Goal: Task Accomplishment & Management: Complete application form

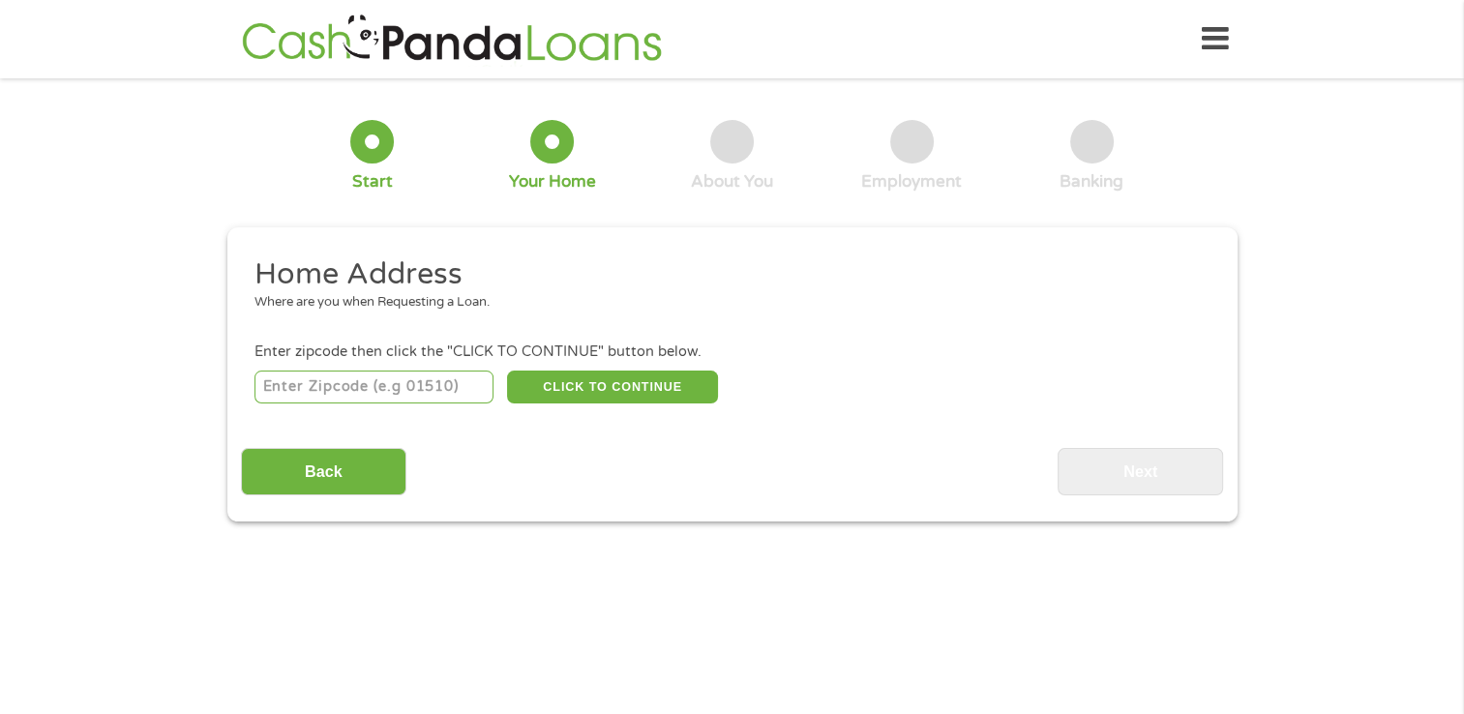
click at [334, 392] on input "number" at bounding box center [373, 387] width 239 height 33
type input "97217"
select select "[US_STATE]"
click at [595, 388] on button "CLICK TO CONTINUE" at bounding box center [612, 387] width 211 height 33
type input "97217"
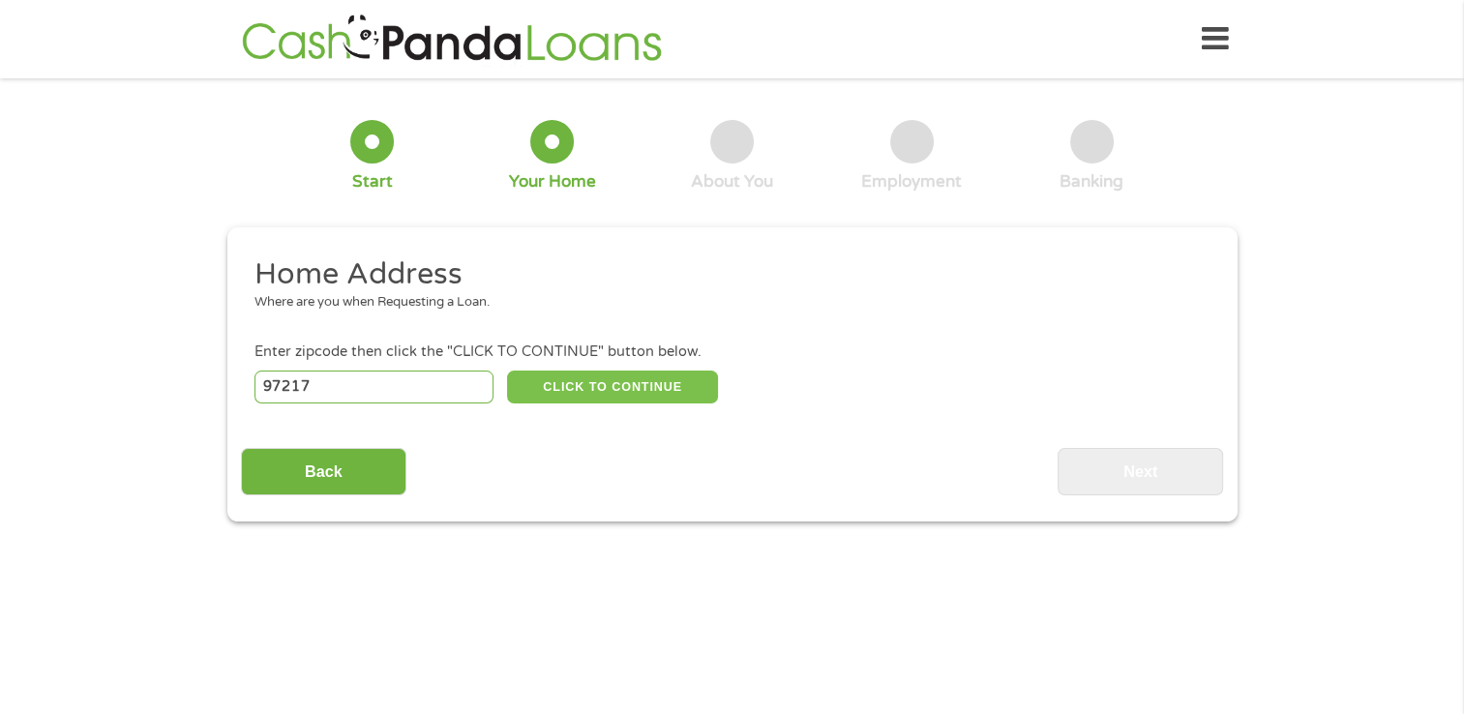
type input "[GEOGRAPHIC_DATA]"
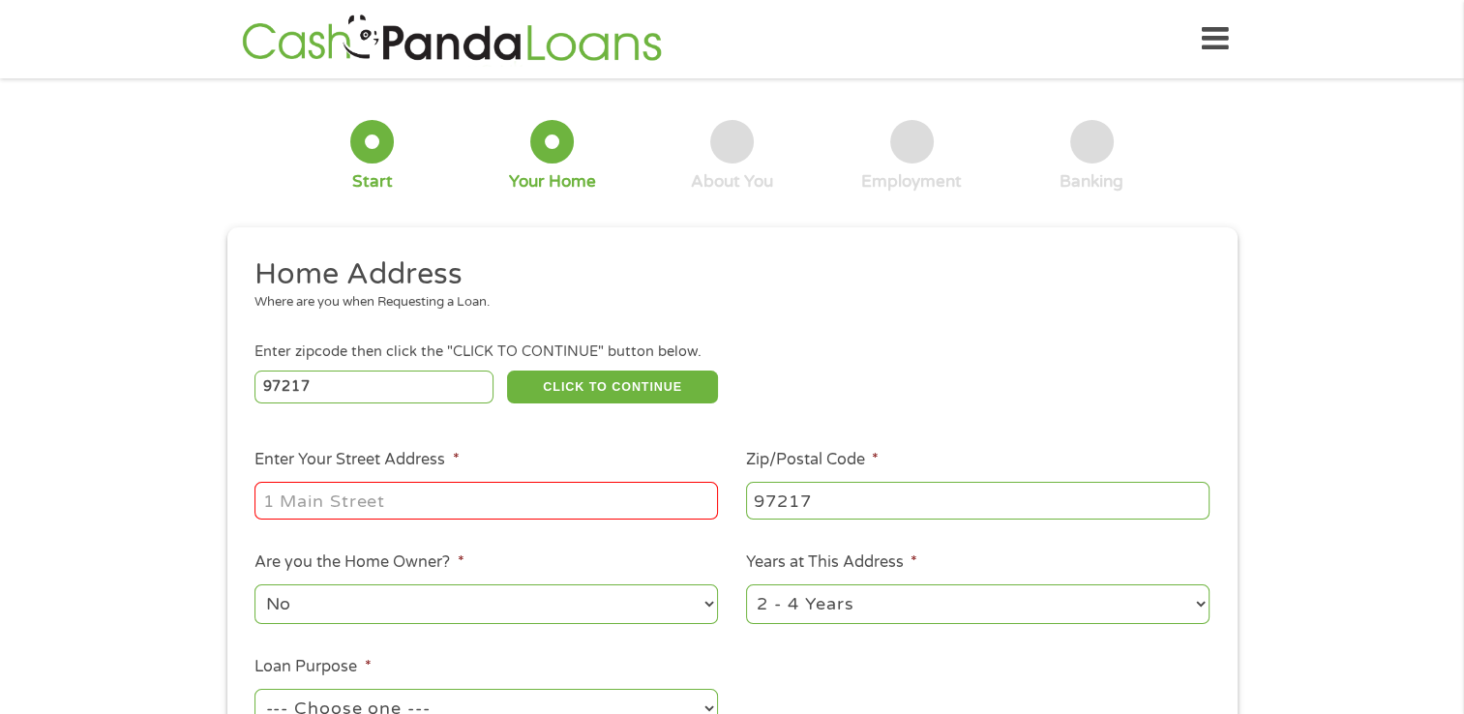
click at [414, 497] on input "Enter Your Street Address *" at bounding box center [485, 500] width 463 height 37
type input "[STREET_ADDRESS][PERSON_NAME]"
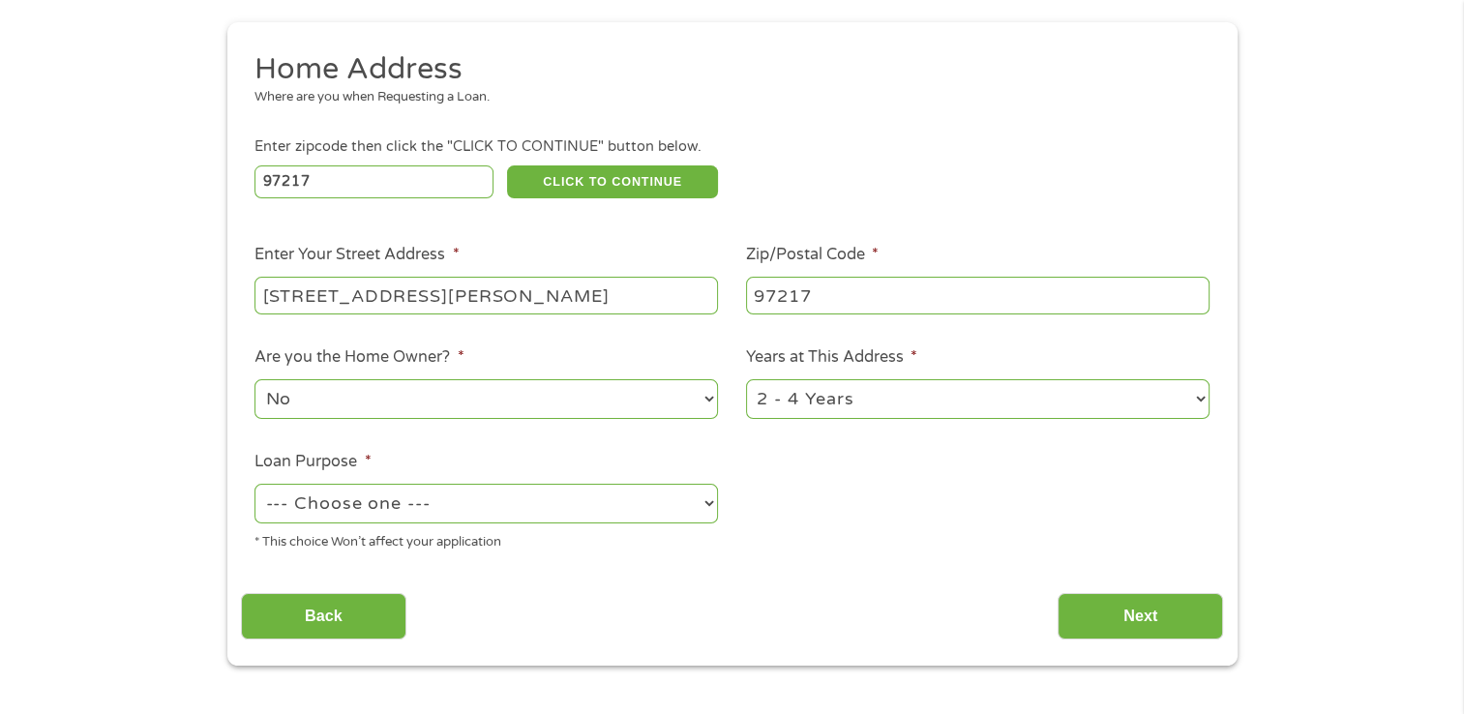
scroll to position [208, 0]
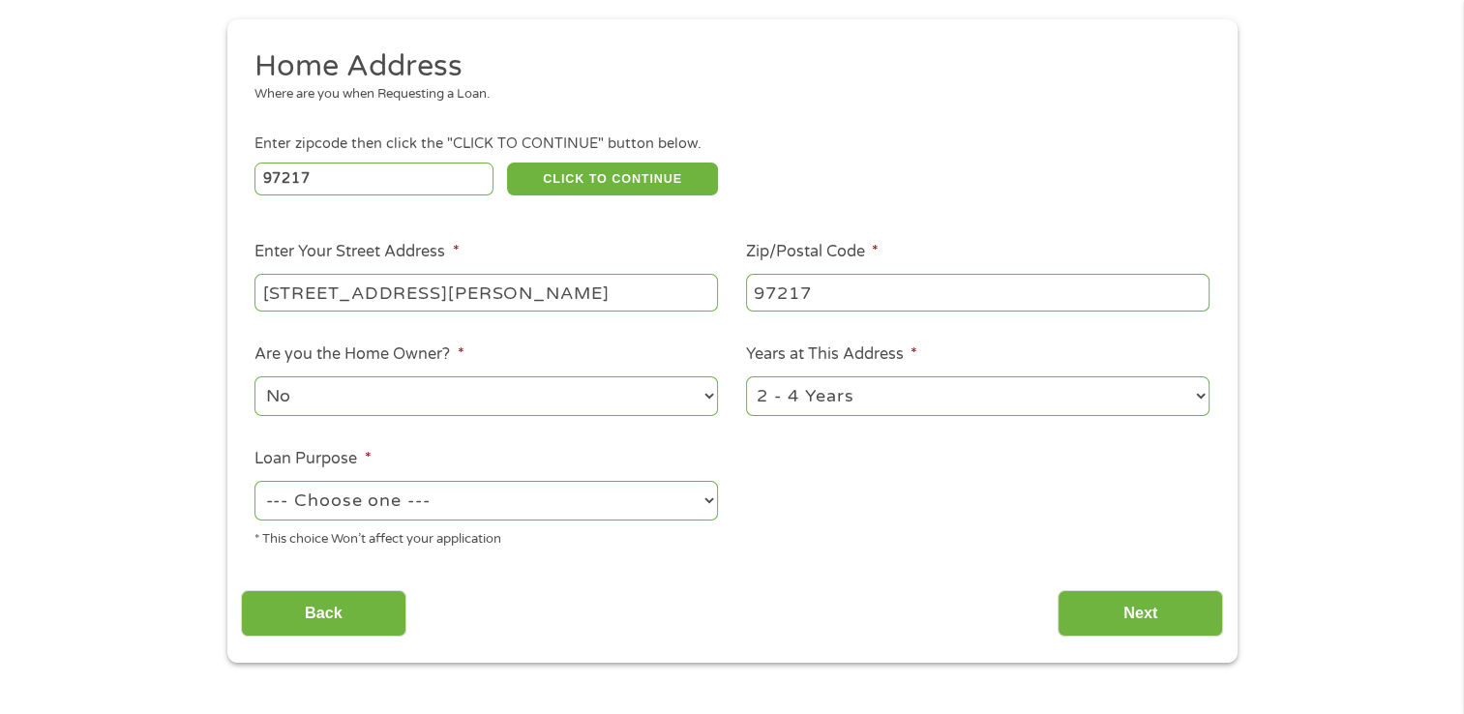
click at [1197, 393] on select "1 Year or less 1 - 2 Years 2 - 4 Years Over 4 Years" at bounding box center [977, 396] width 463 height 40
click at [963, 541] on ul "Home Address Where are you when Requesting a Loan. Enter zipcode then click the…" at bounding box center [732, 305] width 982 height 517
click at [1141, 393] on select "1 Year or less 1 - 2 Years 2 - 4 Years Over 4 Years" at bounding box center [977, 396] width 463 height 40
select select "60months"
click at [746, 378] on select "1 Year or less 1 - 2 Years 2 - 4 Years Over 4 Years" at bounding box center [977, 396] width 463 height 40
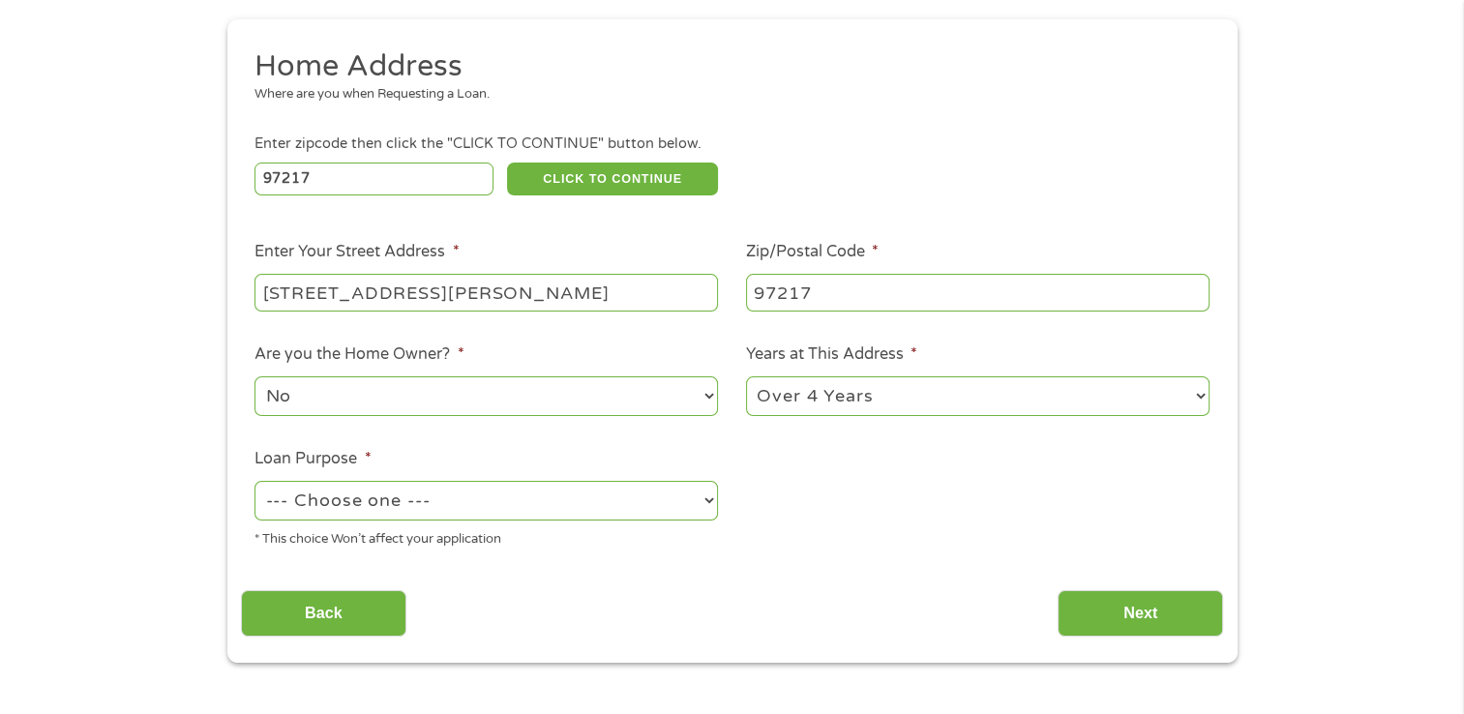
click at [700, 505] on select "--- Choose one --- Pay Bills Debt Consolidation Home Improvement Major Purchase…" at bounding box center [485, 501] width 463 height 40
select select "paybills"
click at [254, 483] on select "--- Choose one --- Pay Bills Debt Consolidation Home Improvement Major Purchase…" at bounding box center [485, 501] width 463 height 40
click at [1125, 609] on input "Next" at bounding box center [1139, 613] width 165 height 47
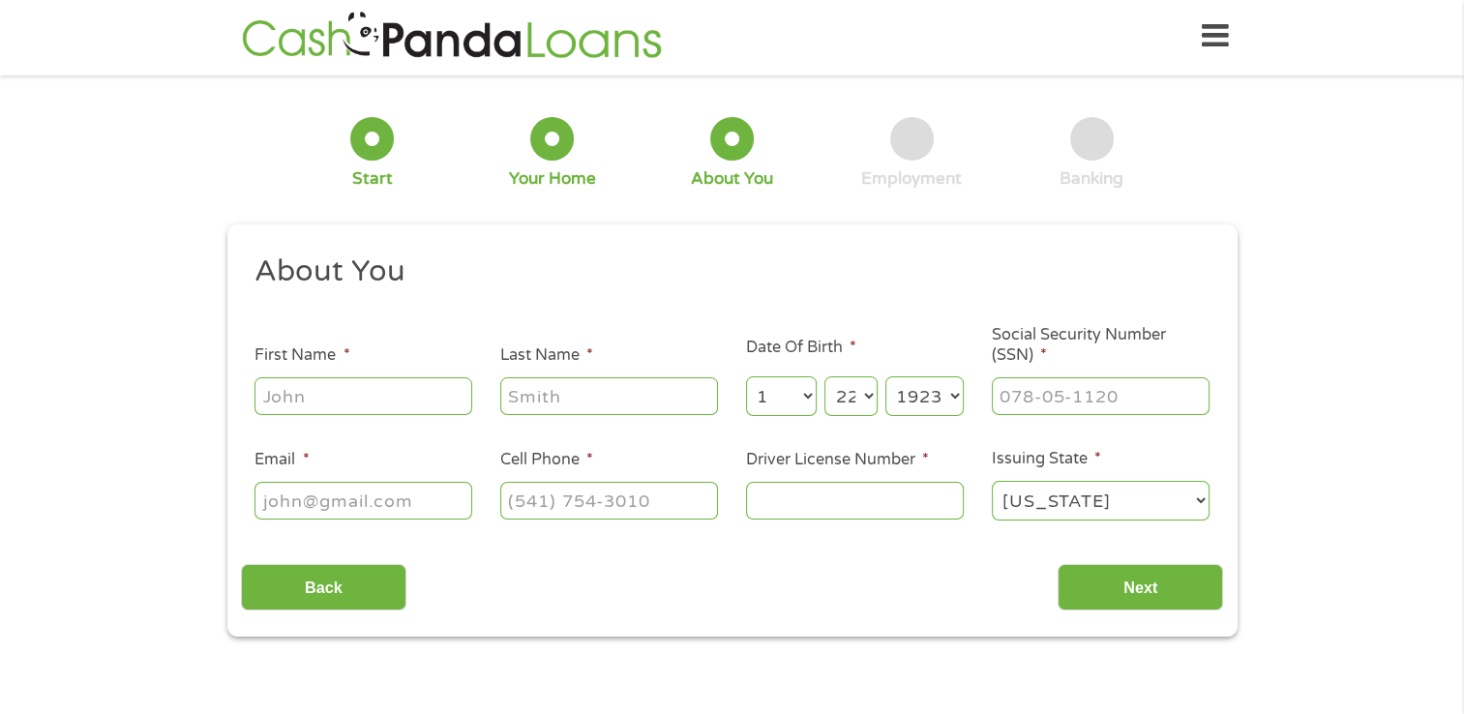
scroll to position [0, 0]
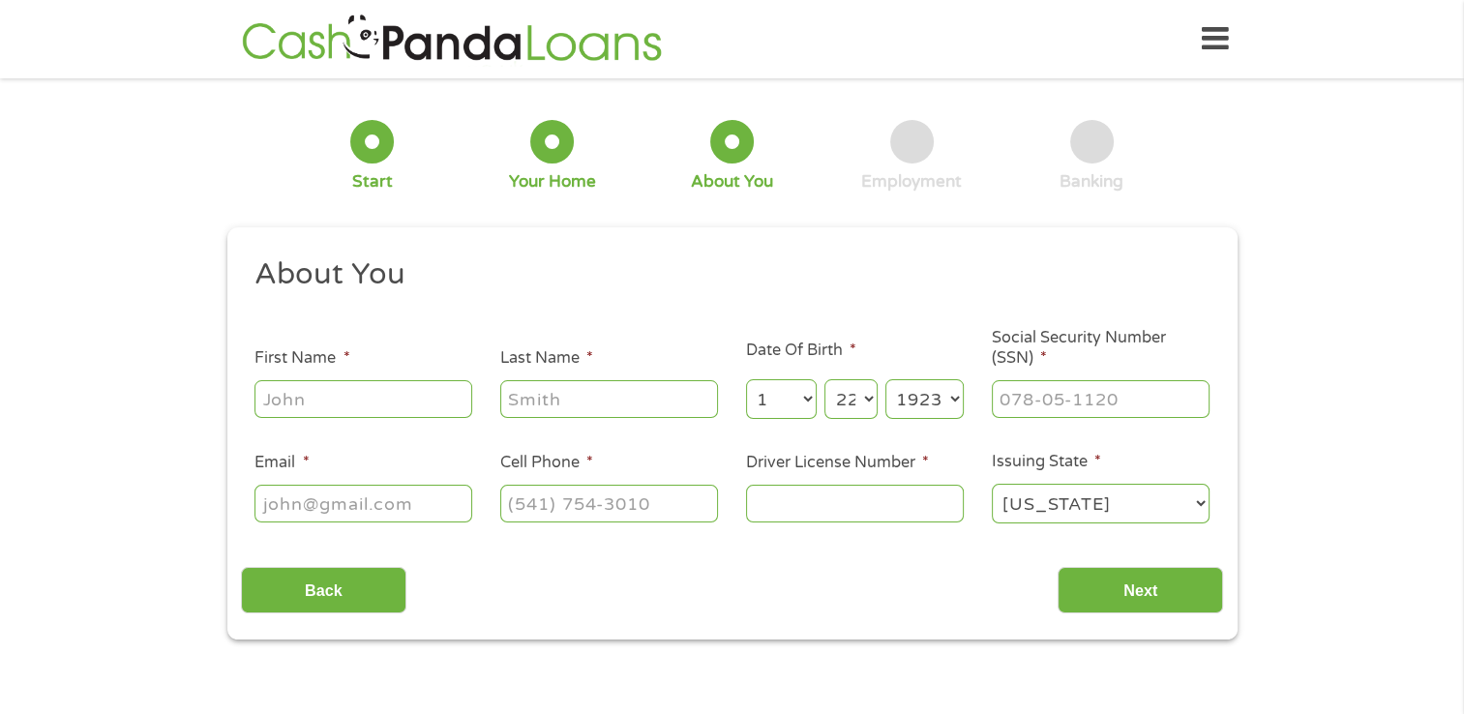
click at [375, 408] on input "First Name *" at bounding box center [363, 398] width 218 height 37
type input "cynamin"
type input "[PERSON_NAME]"
type input "[EMAIL_ADDRESS][DOMAIN_NAME]"
type input "[PHONE_NUMBER]"
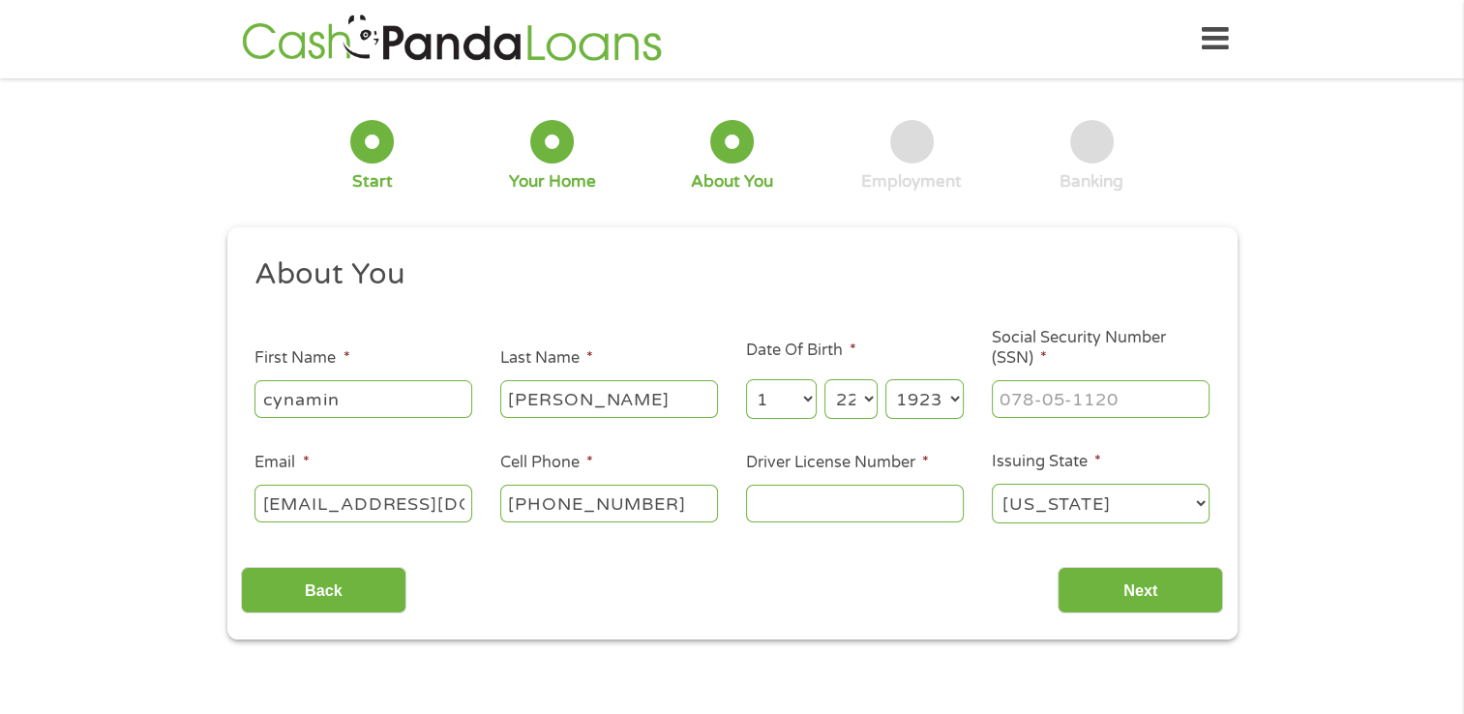
click at [764, 498] on input "Driver License Number *" at bounding box center [855, 503] width 218 height 37
type input "9596228"
click at [801, 397] on select "Month 1 2 3 4 5 6 7 8 9 10 11 12" at bounding box center [781, 399] width 71 height 40
select select "4"
click at [746, 380] on select "Month 1 2 3 4 5 6 7 8 9 10 11 12" at bounding box center [781, 399] width 71 height 40
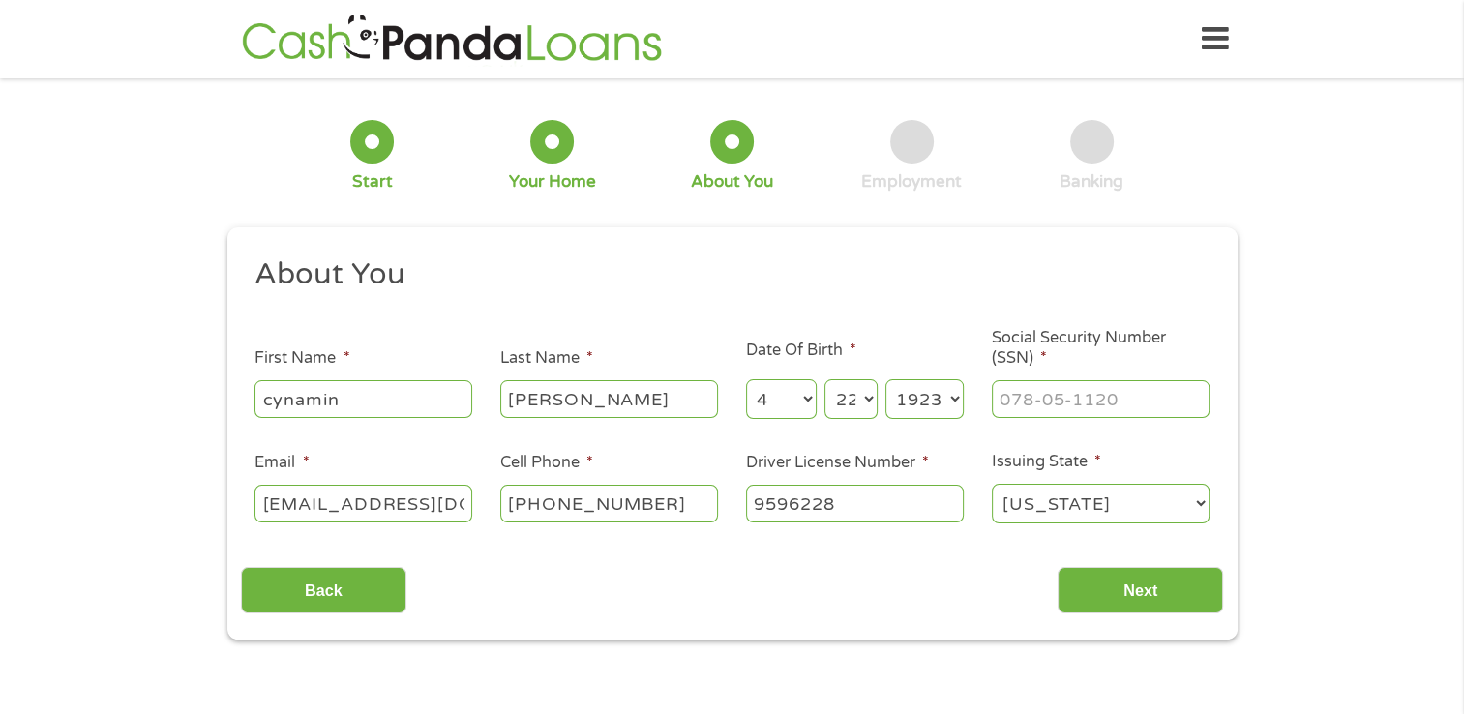
click at [851, 391] on select "Day 1 2 3 4 5 6 7 8 9 10 11 12 13 14 15 16 17 18 19 20 21 22 23 24 25 26 27 28 …" at bounding box center [850, 399] width 52 height 40
select select "27"
click at [824, 380] on select "Day 1 2 3 4 5 6 7 8 9 10 11 12 13 14 15 16 17 18 19 20 21 22 23 24 25 26 27 28 …" at bounding box center [850, 399] width 52 height 40
click at [921, 402] on select "Year [DATE] 2006 2005 2004 2003 2002 2001 2000 1999 1998 1997 1996 1995 1994 19…" at bounding box center [924, 399] width 78 height 40
select select "1980"
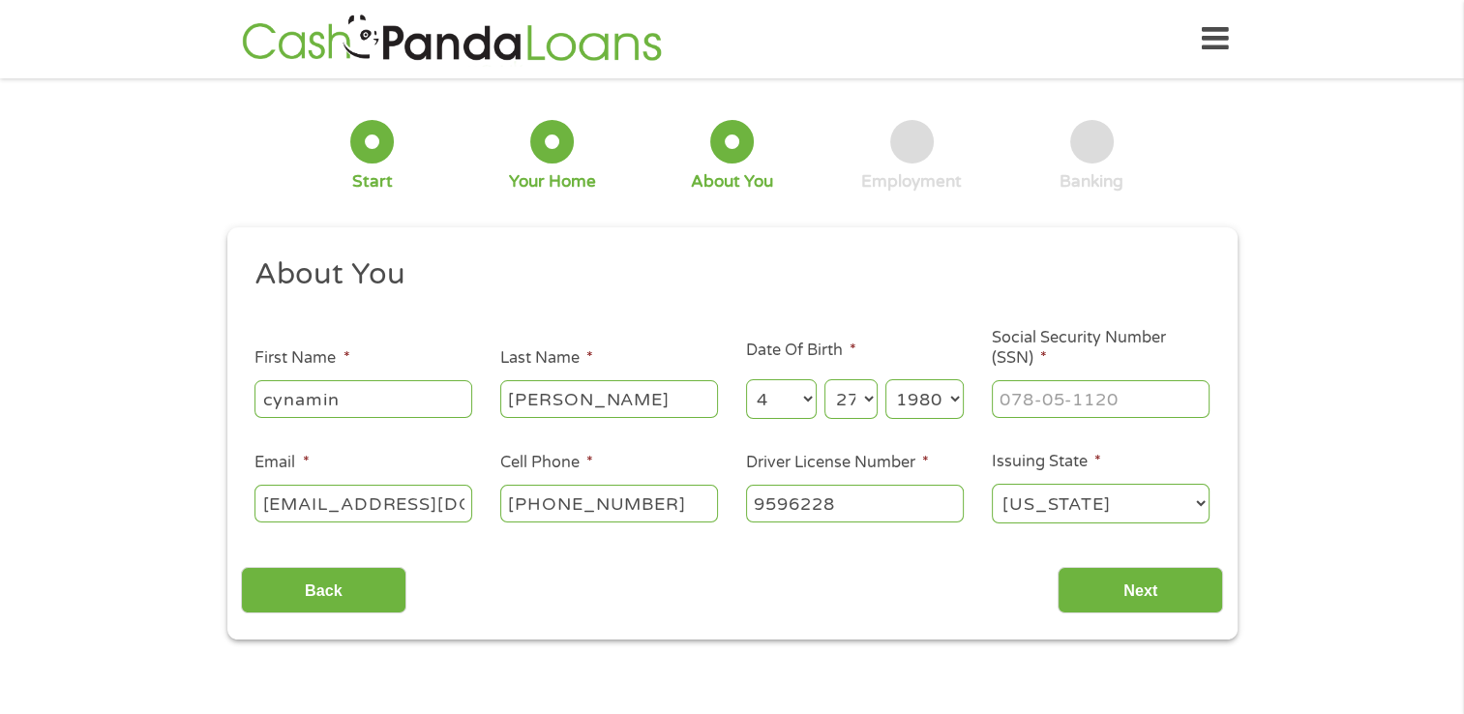
click at [885, 380] on select "Year [DATE] 2006 2005 2004 2003 2002 2001 2000 1999 1998 1997 1996 1995 1994 19…" at bounding box center [924, 399] width 78 height 40
click at [1017, 394] on input "___-__-____" at bounding box center [1101, 398] width 218 height 37
type input "544-23-6361"
click at [1121, 586] on input "Next" at bounding box center [1139, 590] width 165 height 47
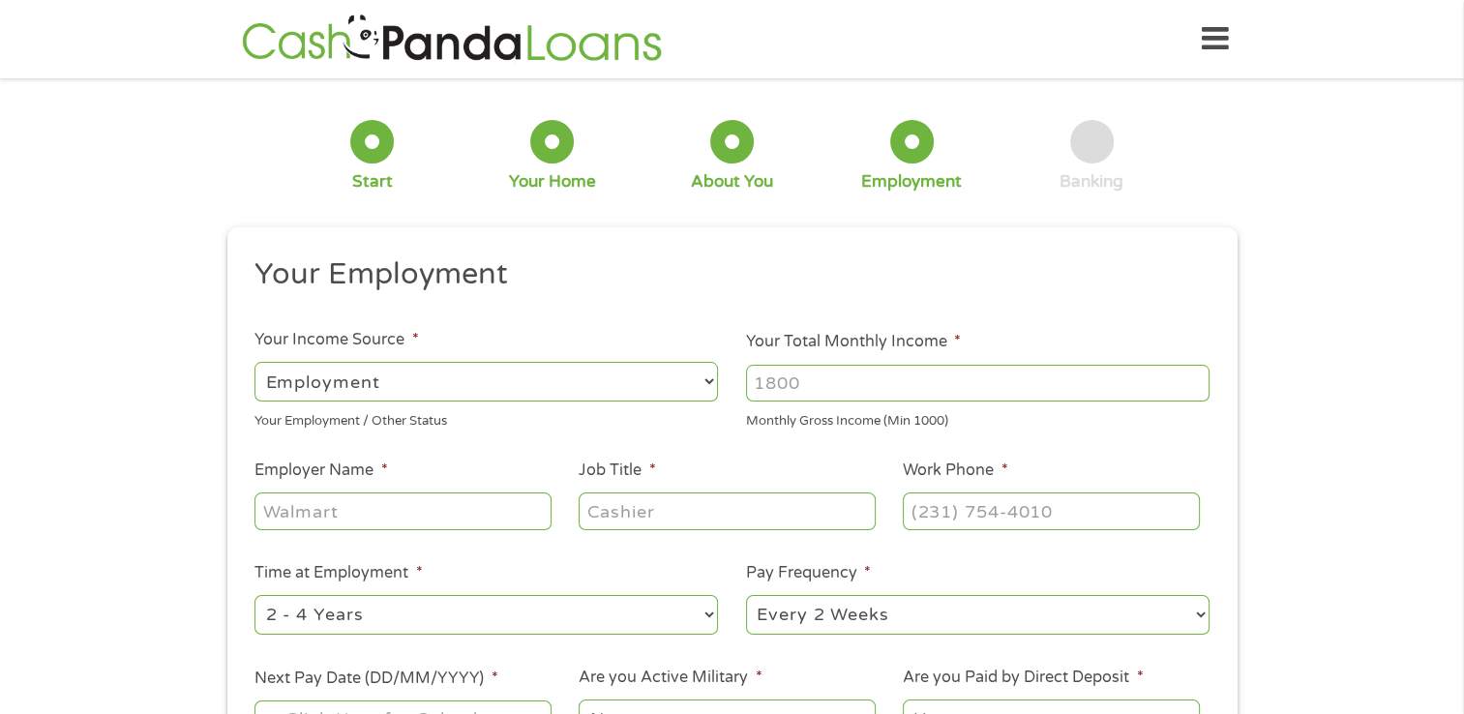
click at [820, 382] on input "Your Total Monthly Income *" at bounding box center [977, 383] width 463 height 37
type input "3800"
click at [477, 520] on input "Employer Name *" at bounding box center [402, 510] width 296 height 37
type input "redcross"
click at [598, 509] on input "Job Title *" at bounding box center [727, 510] width 296 height 37
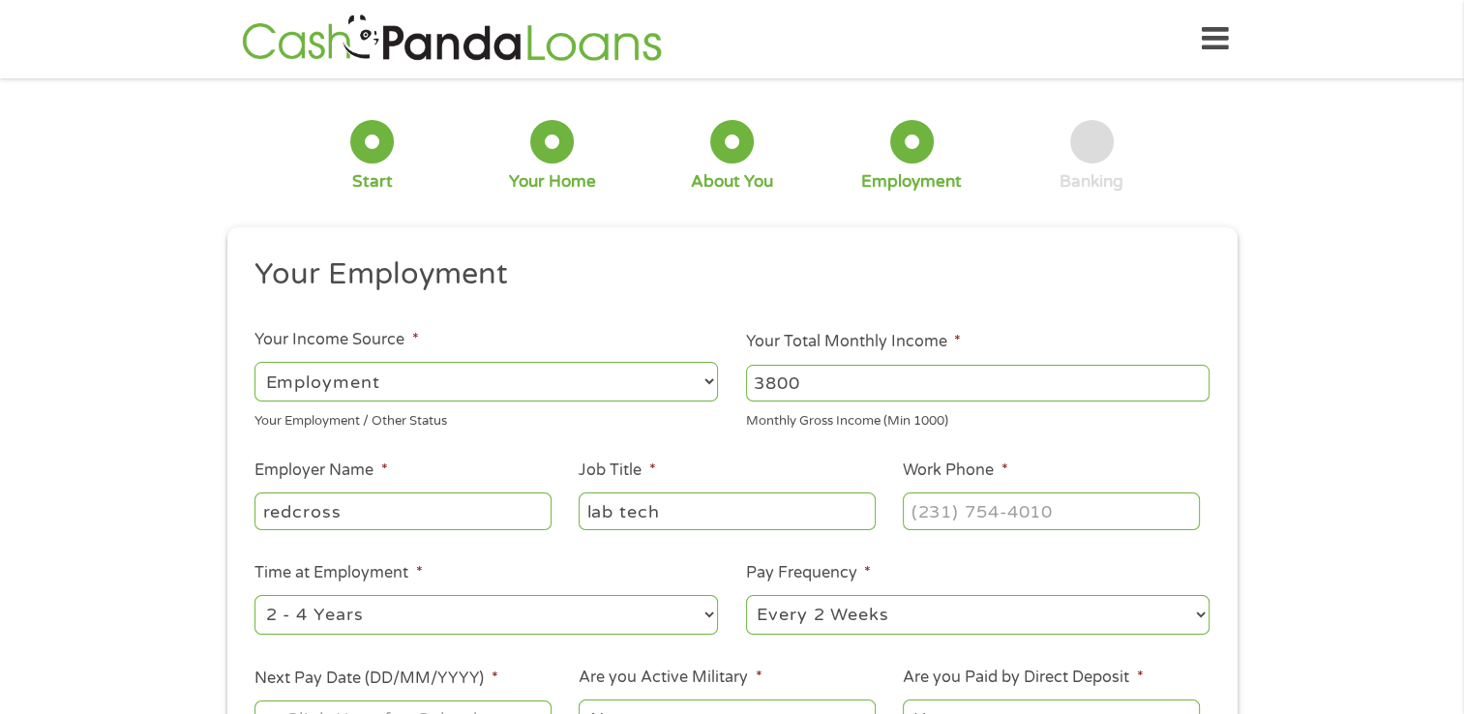
type input "lab tech"
click at [917, 513] on input "(___) ___-____" at bounding box center [1051, 510] width 296 height 37
type input "[PHONE_NUMBER]"
click at [701, 613] on select "--- Choose one --- 1 Year or less 1 - 2 Years 2 - 4 Years Over 4 Years" at bounding box center [485, 615] width 463 height 40
select select "60months"
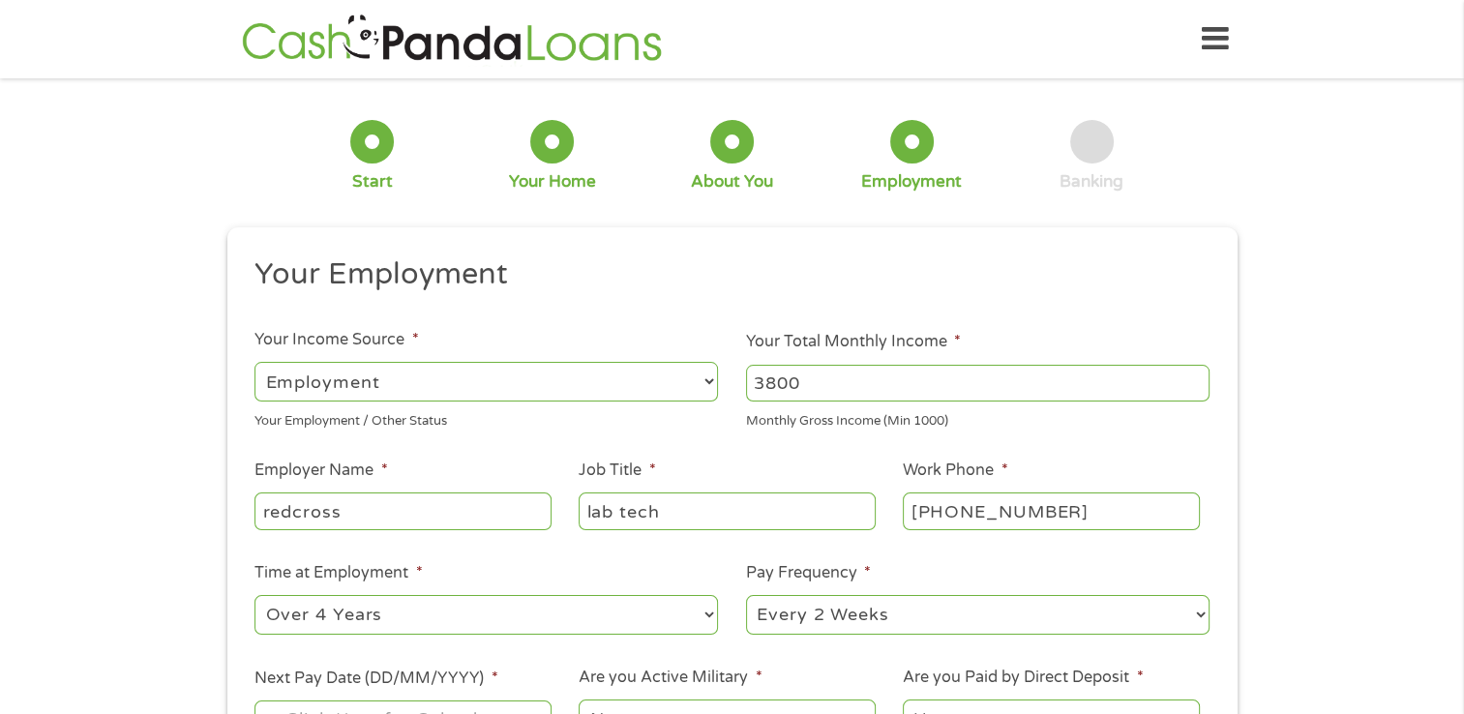
click at [254, 596] on select "--- Choose one --- 1 Year or less 1 - 2 Years 2 - 4 Years Over 4 Years" at bounding box center [485, 615] width 463 height 40
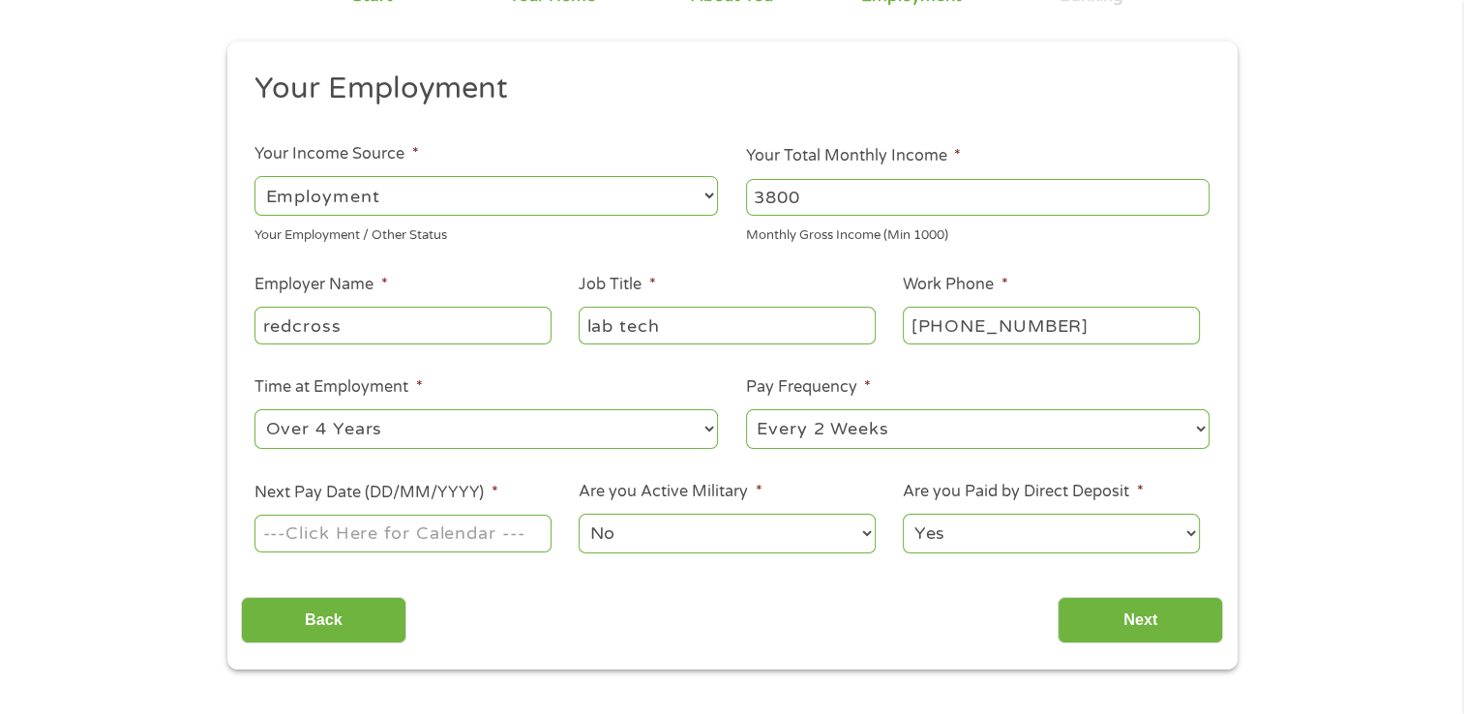
scroll to position [193, 0]
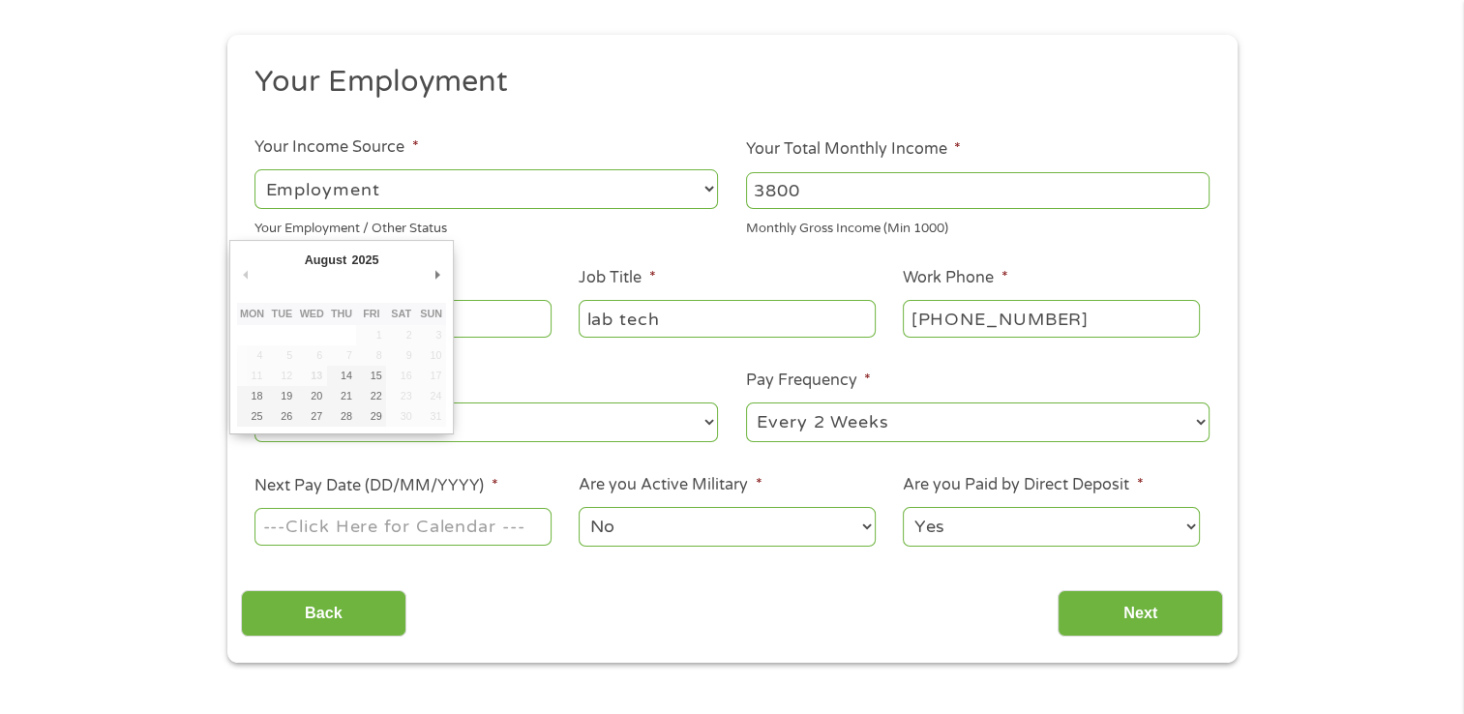
click at [383, 524] on input "Next Pay Date (DD/MM/YYYY) *" at bounding box center [402, 526] width 296 height 37
type input "[DATE]"
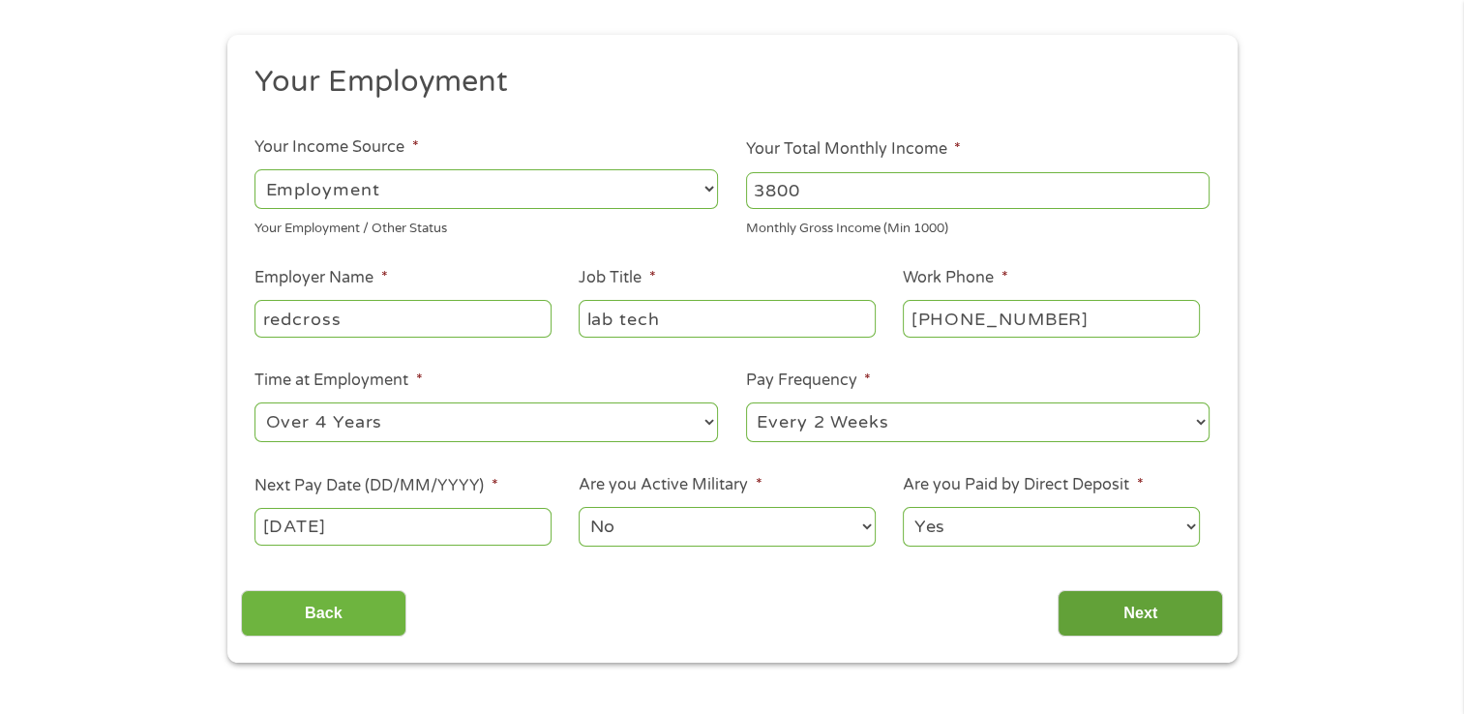
click at [1125, 608] on input "Next" at bounding box center [1139, 613] width 165 height 47
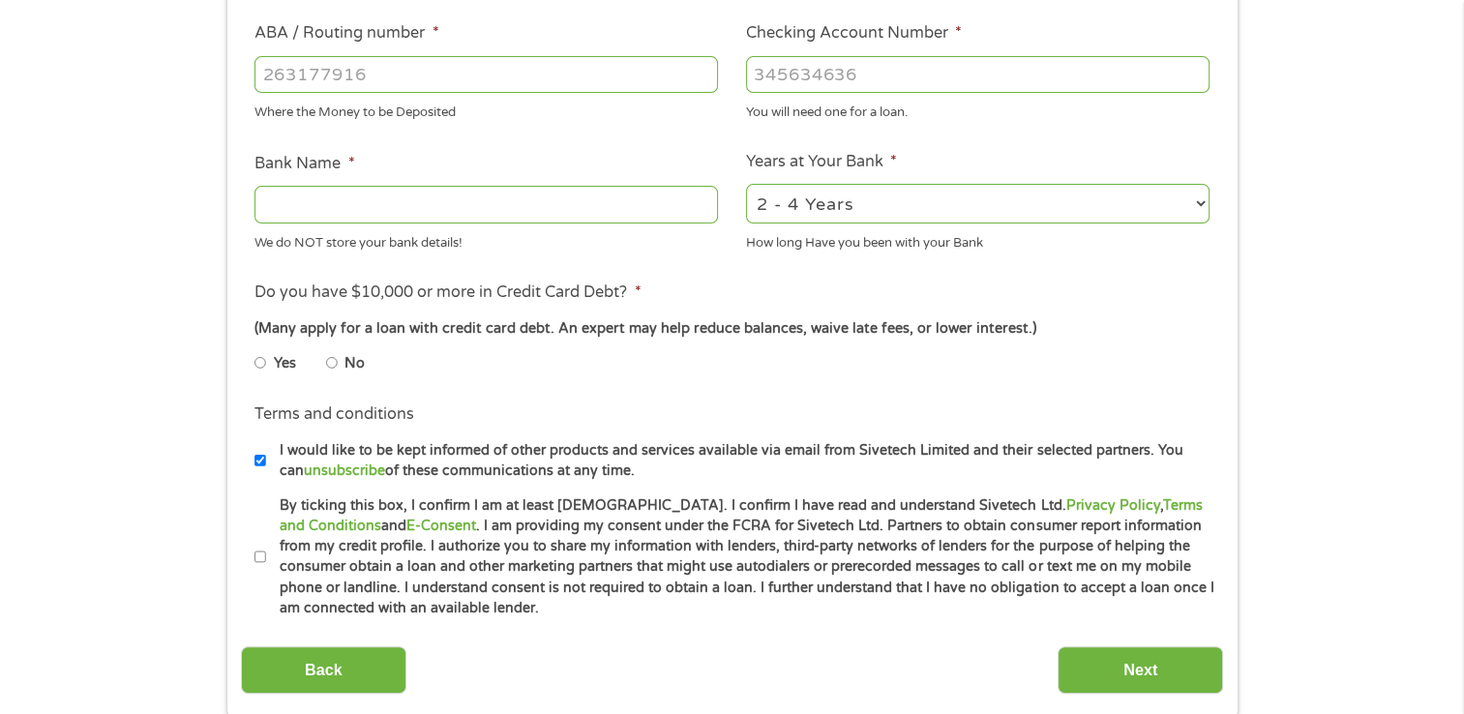
scroll to position [604, 0]
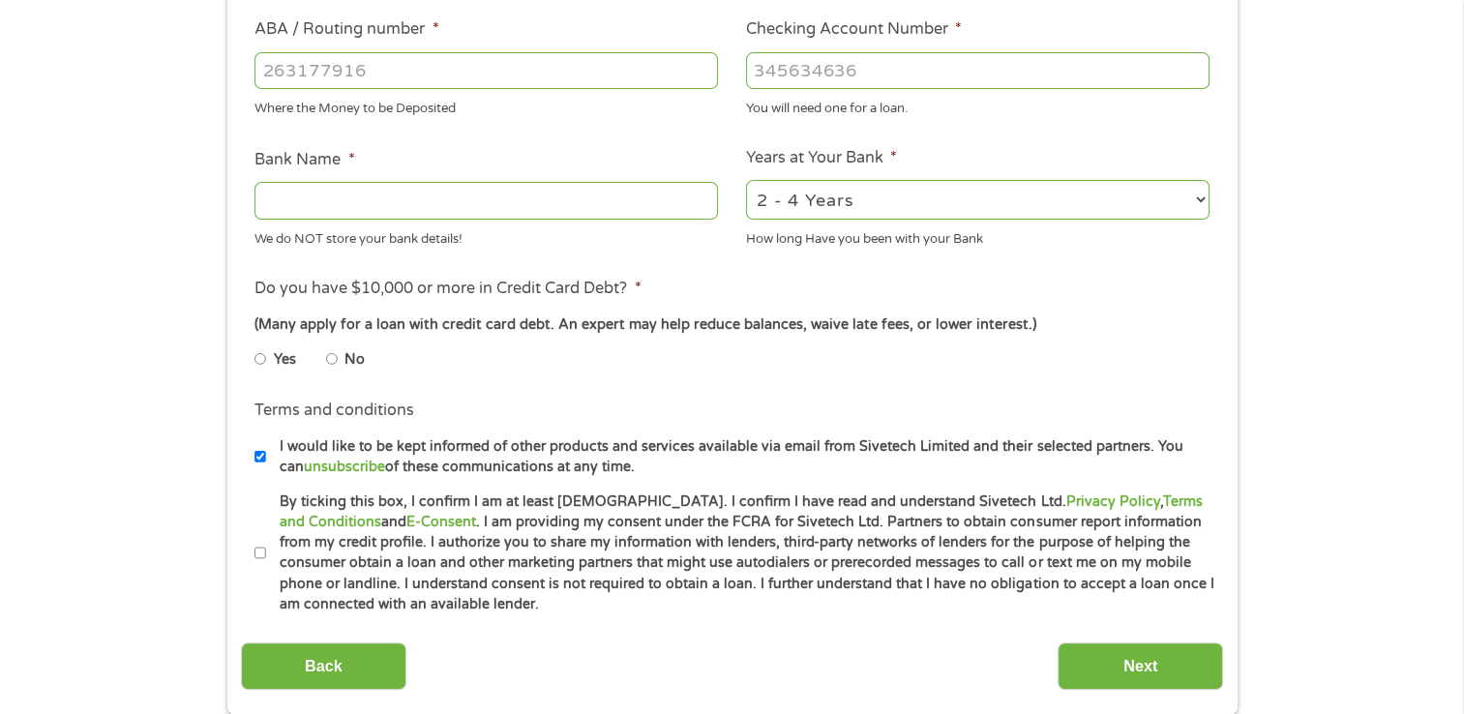
click at [259, 459] on input "I would like to be kept informed of other products and services available via e…" at bounding box center [260, 456] width 12 height 31
checkbox input "false"
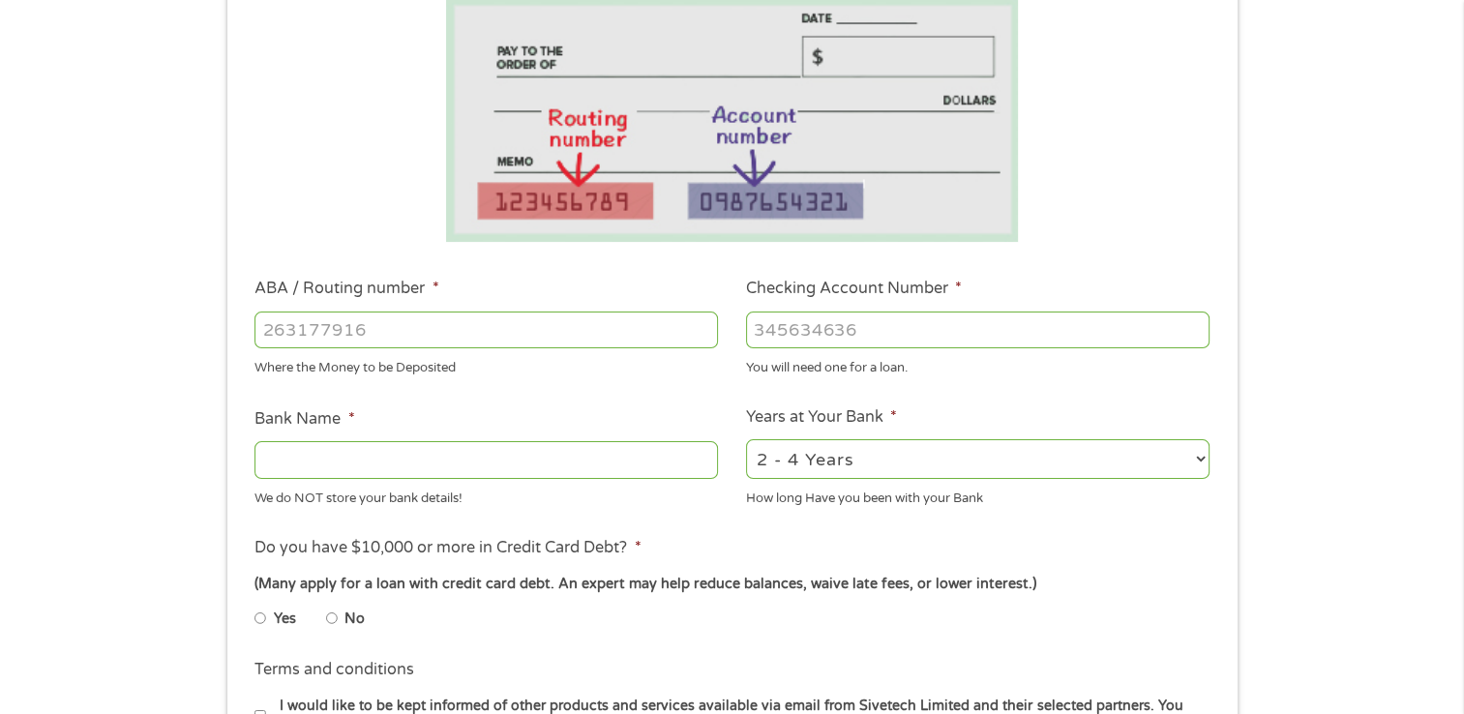
scroll to position [348, 0]
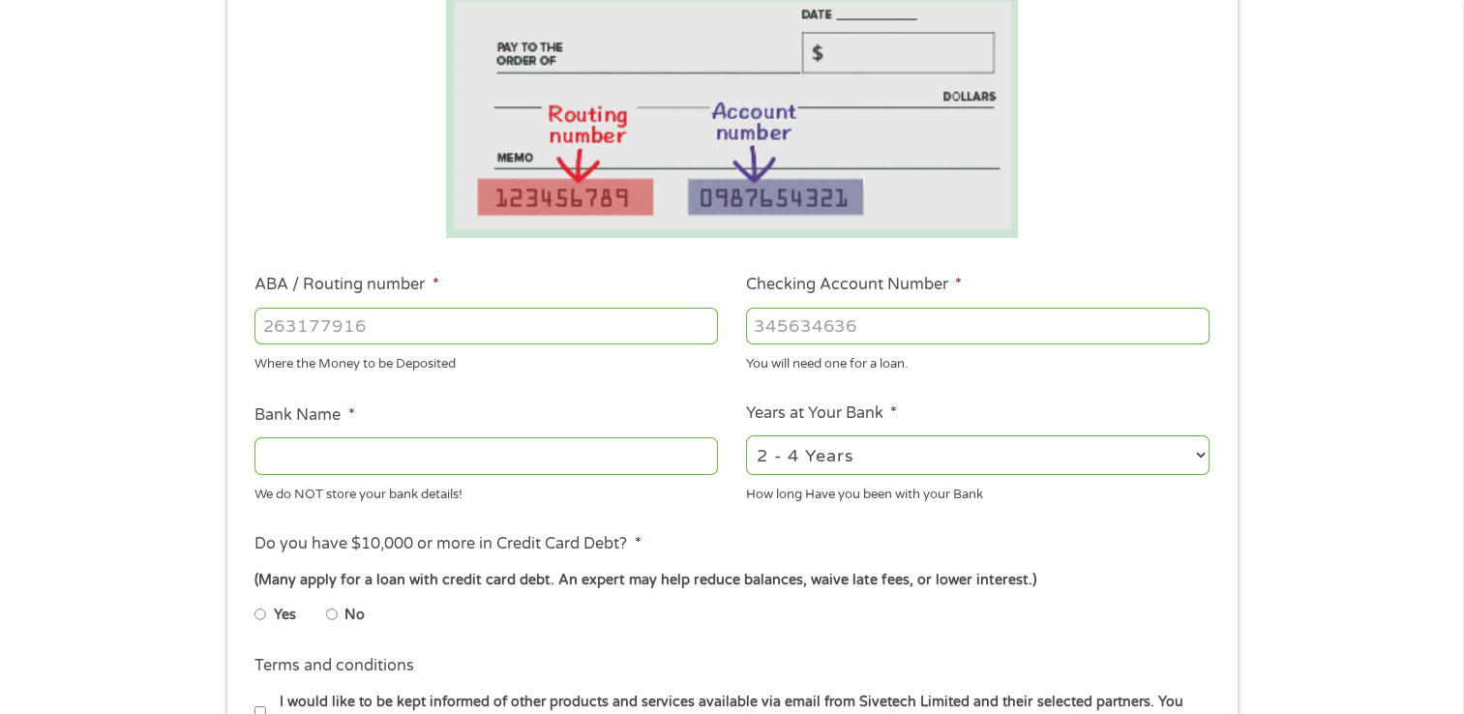
click at [310, 322] on input "ABA / Routing number *" at bounding box center [485, 326] width 463 height 37
type input "323070380"
type input "BANK OF AMERICA NA"
type input "323070380"
click at [773, 315] on input "Checking Account Number *" at bounding box center [977, 326] width 463 height 37
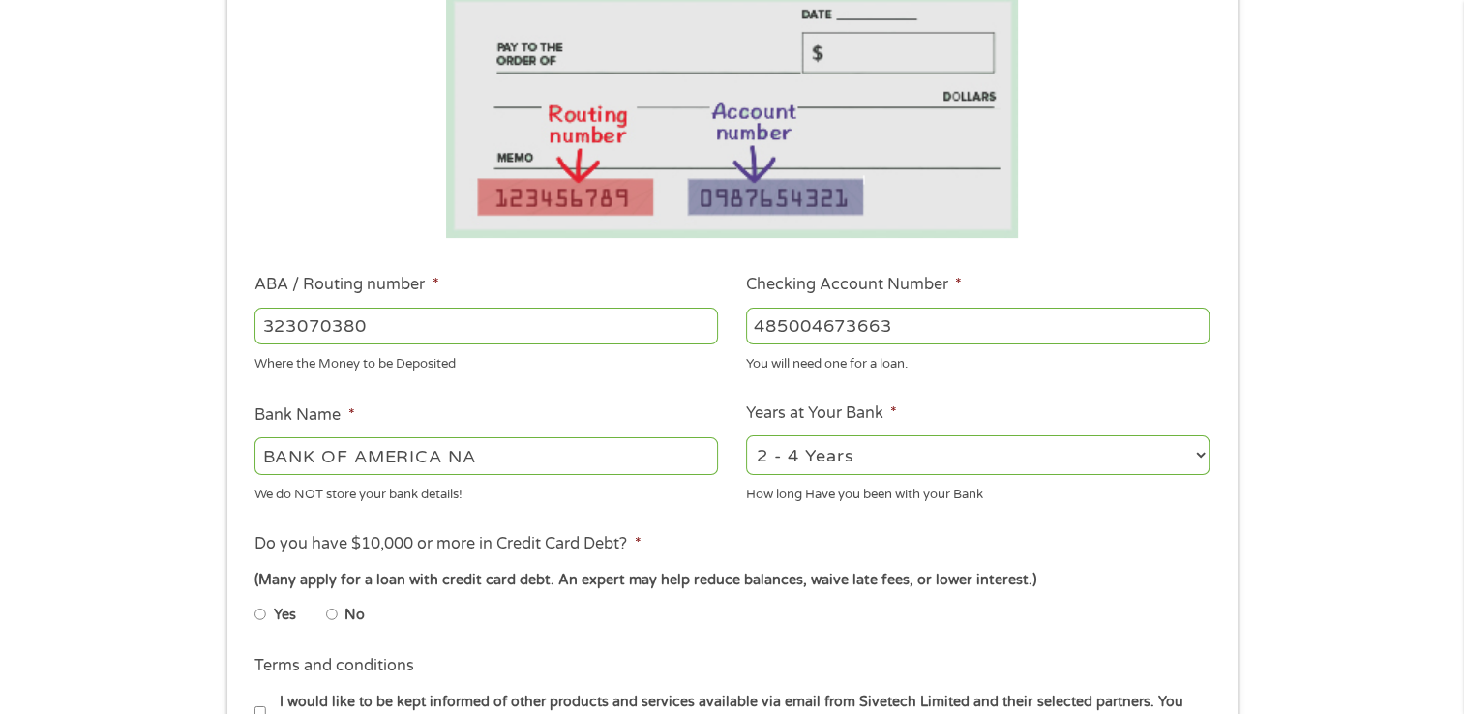
type input "485004673663"
click at [1195, 451] on select "2 - 4 Years 6 - 12 Months 1 - 2 Years Over 4 Years" at bounding box center [977, 455] width 463 height 40
select select "60months"
click at [746, 435] on select "2 - 4 Years 6 - 12 Months 1 - 2 Years Over 4 Years" at bounding box center [977, 455] width 463 height 40
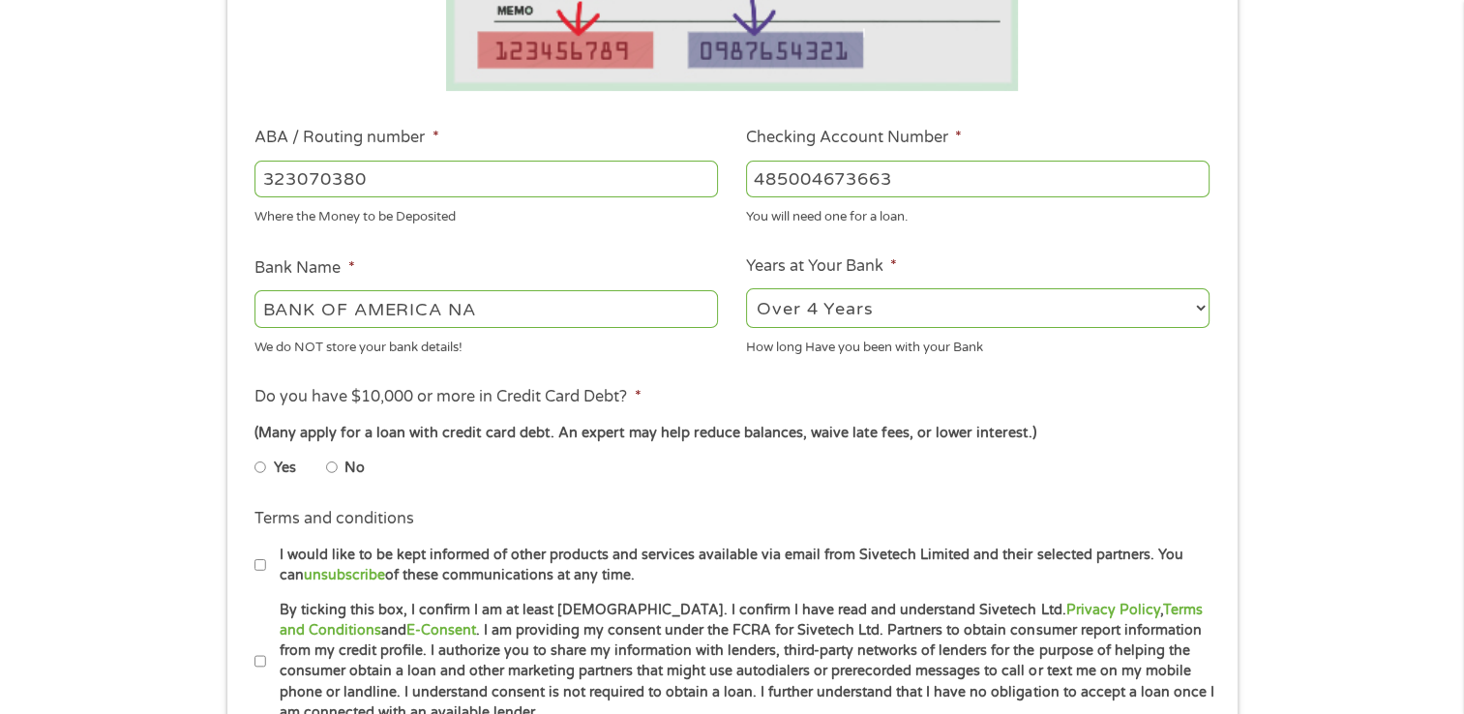
scroll to position [522, 0]
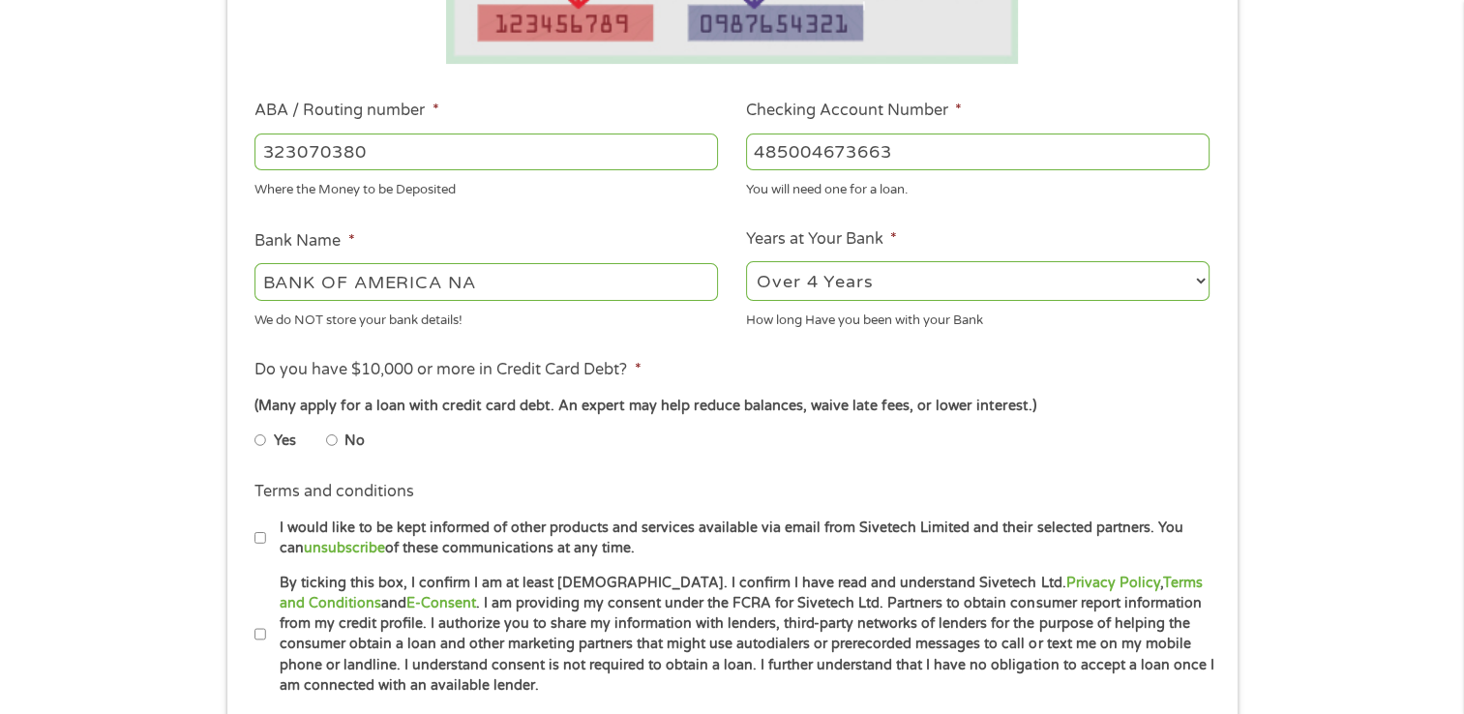
click at [262, 435] on input "Yes" at bounding box center [260, 440] width 12 height 31
radio input "true"
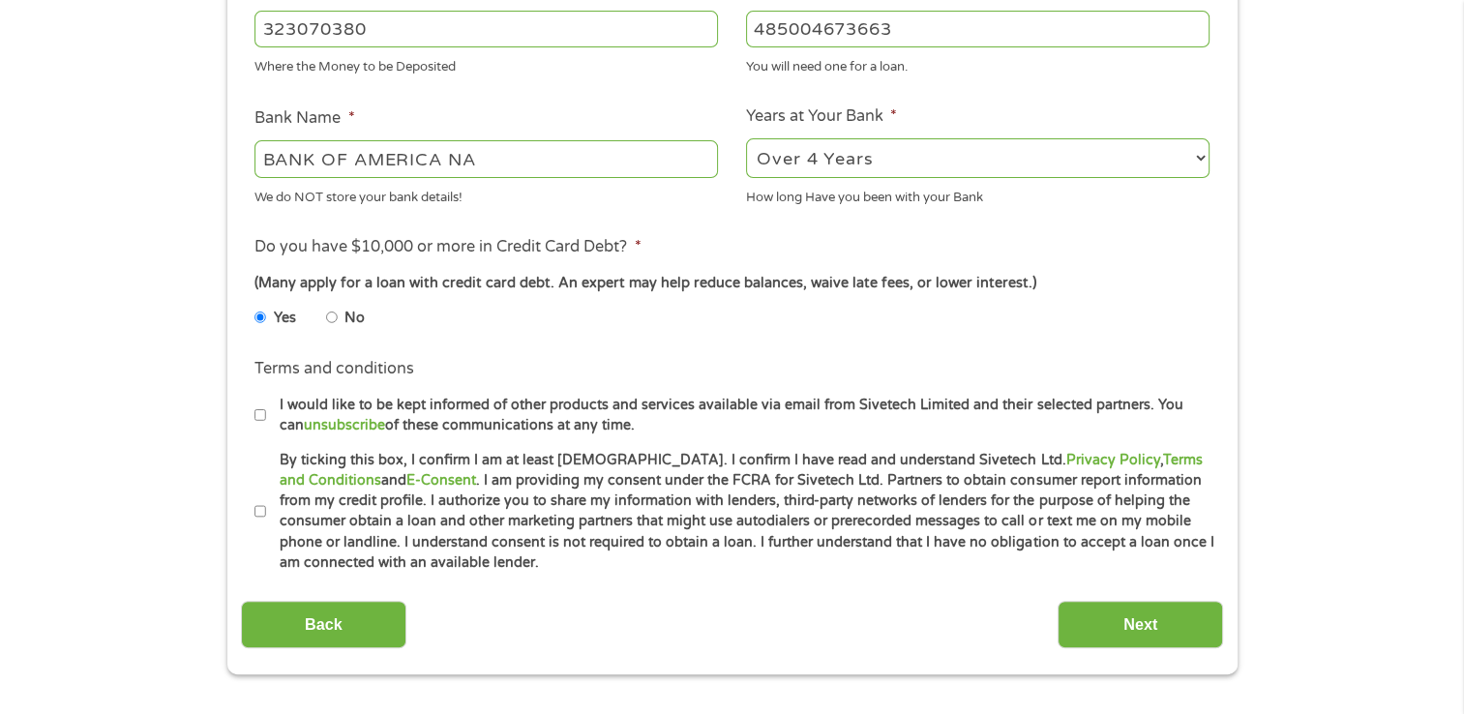
scroll to position [671, 0]
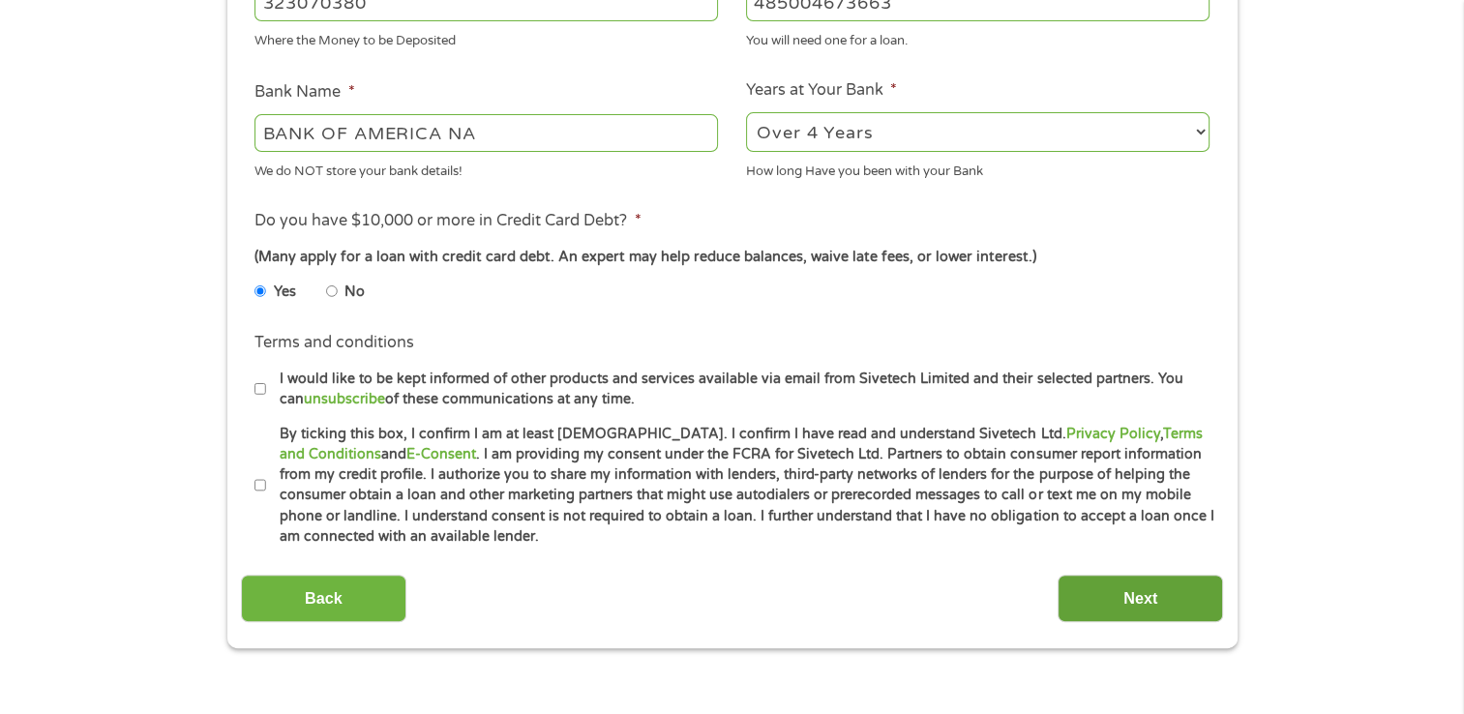
click at [1122, 581] on input "Next" at bounding box center [1139, 598] width 165 height 47
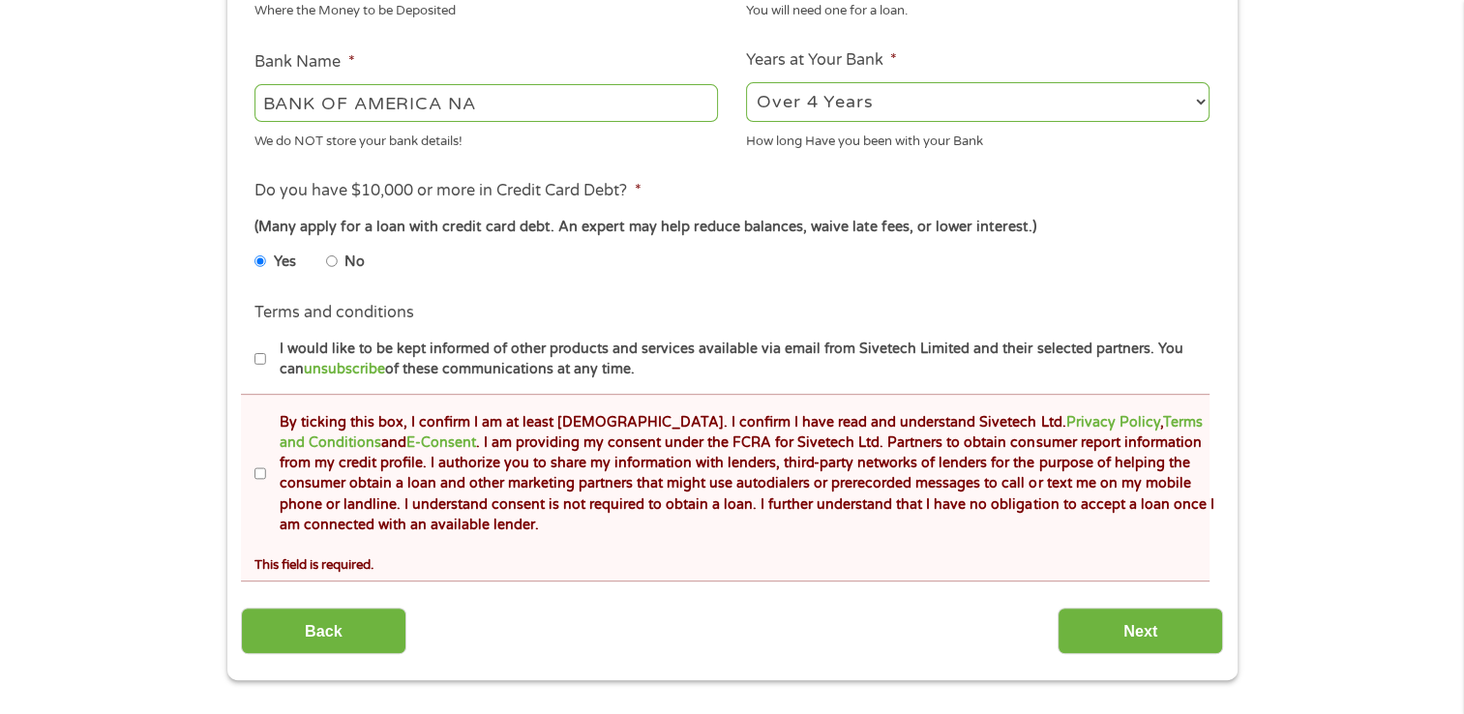
scroll to position [777, 0]
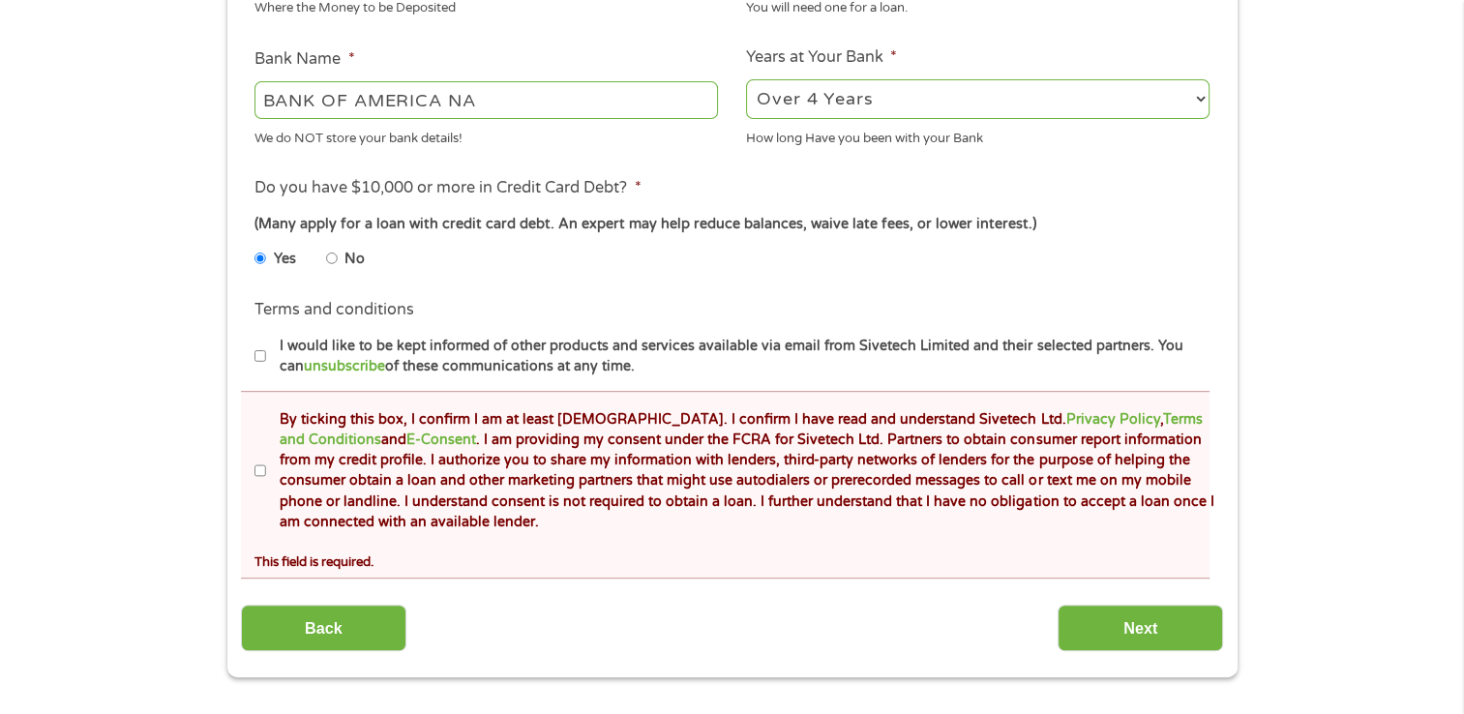
click at [255, 468] on input "By ticking this box, I confirm I am at least [DEMOGRAPHIC_DATA]. I confirm I ha…" at bounding box center [260, 471] width 12 height 31
checkbox input "true"
click at [1138, 631] on input "Next" at bounding box center [1139, 628] width 165 height 47
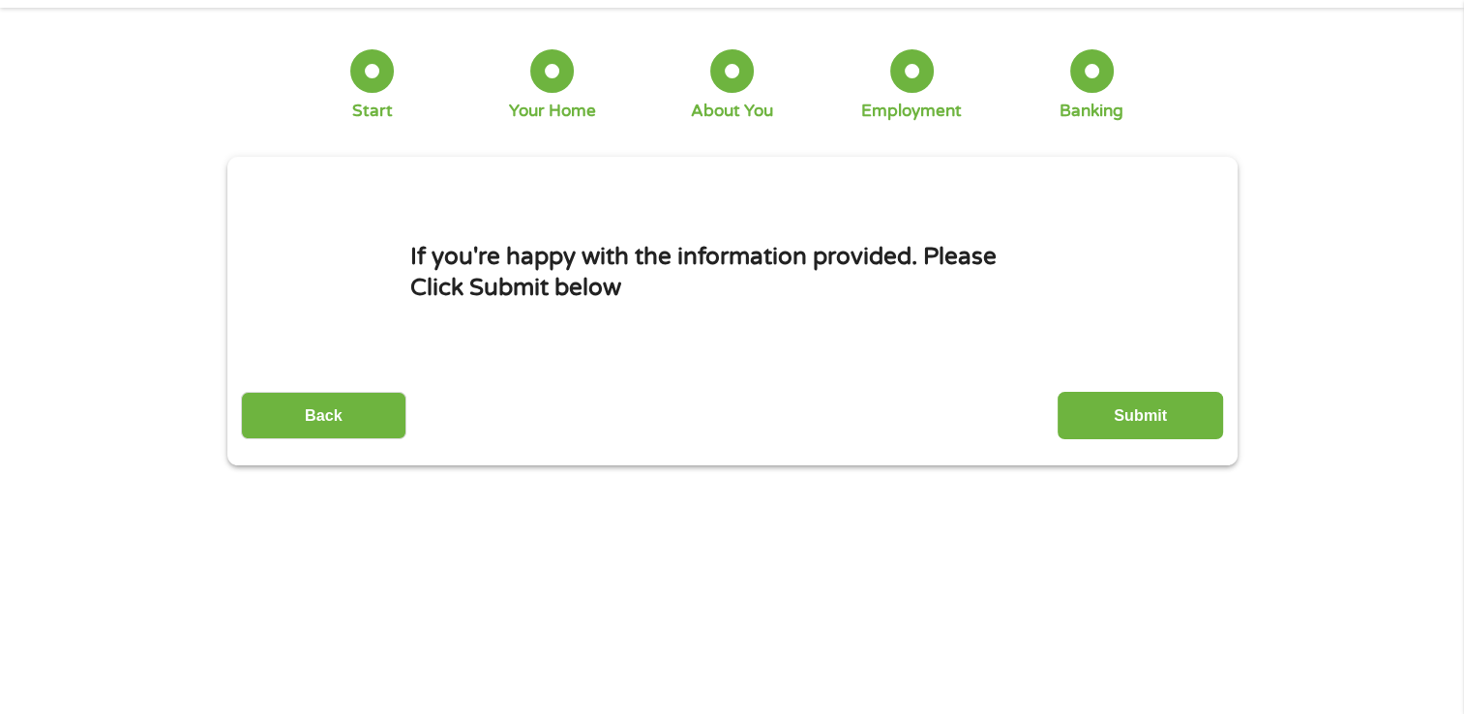
scroll to position [0, 0]
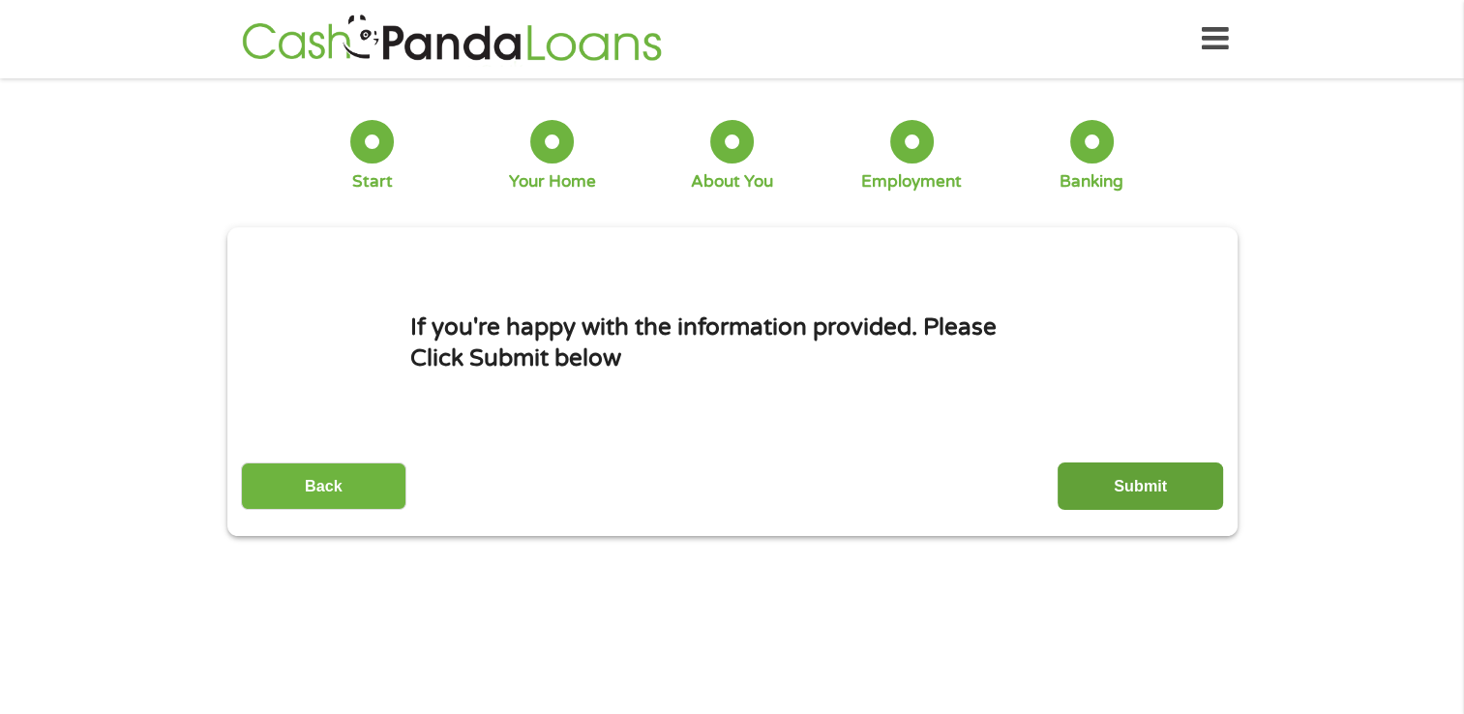
click at [1142, 479] on input "Submit" at bounding box center [1139, 485] width 165 height 47
